Goal: Navigation & Orientation: Find specific page/section

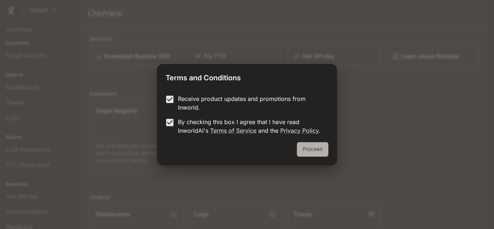
click at [306, 149] on button "Proceed" at bounding box center [312, 149] width 31 height 14
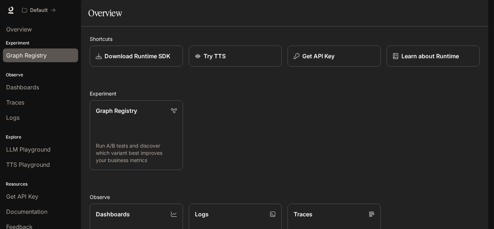
click at [44, 58] on span "Graph Registry" at bounding box center [26, 55] width 41 height 9
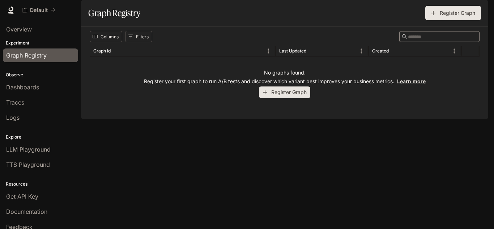
scroll to position [22, 0]
